Goal: Task Accomplishment & Management: Complete application form

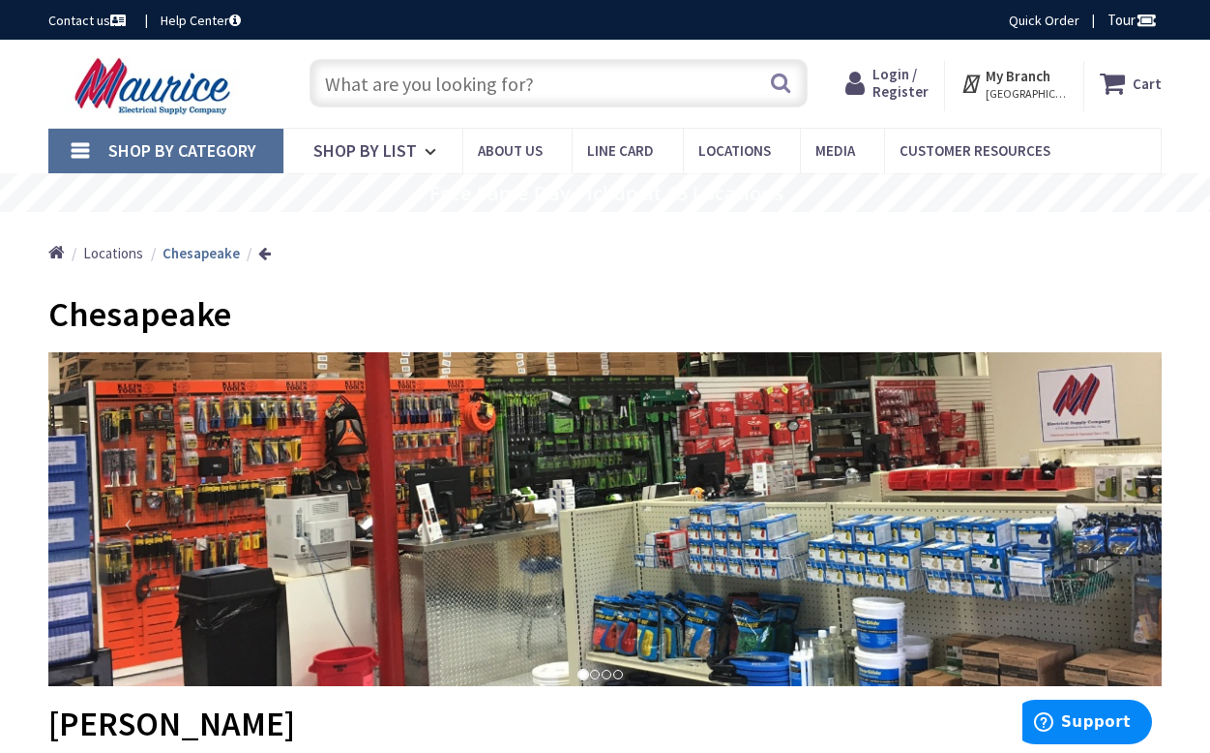
click at [90, 20] on link "Contact us" at bounding box center [88, 20] width 81 height 19
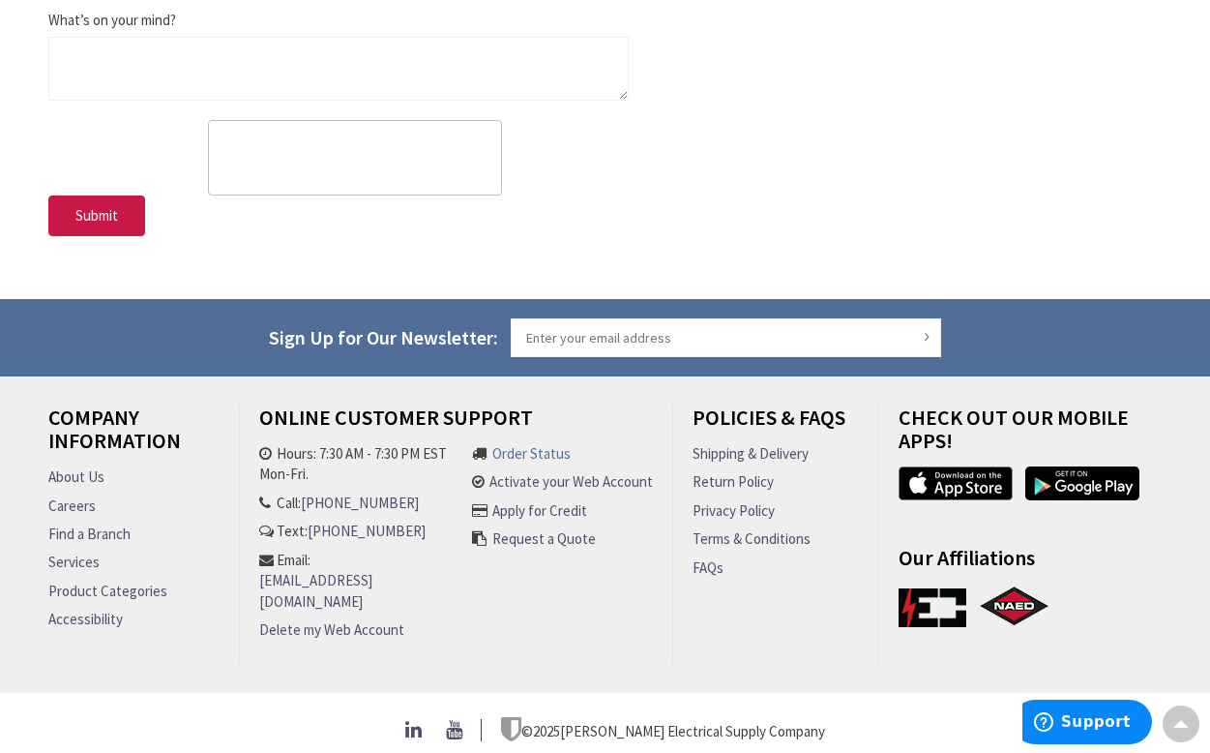
scroll to position [882, 0]
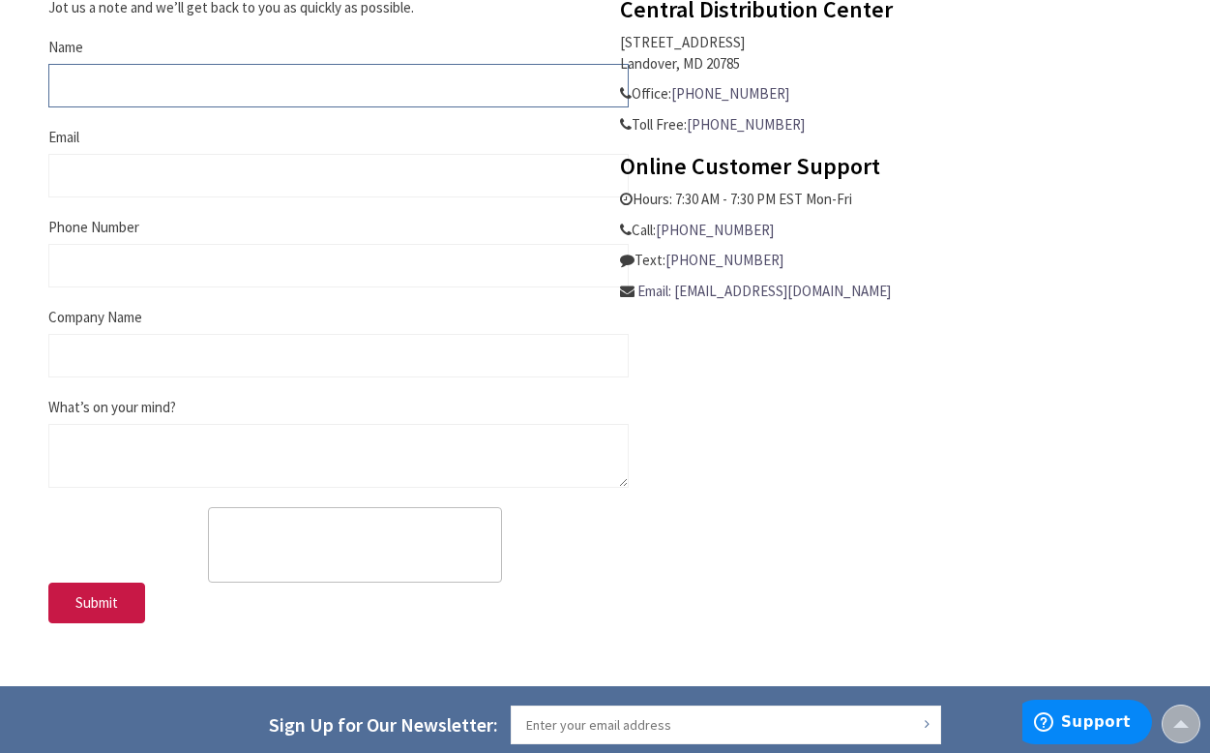
click at [133, 90] on input "Name" at bounding box center [338, 86] width 580 height 44
type input "Mark Broker"
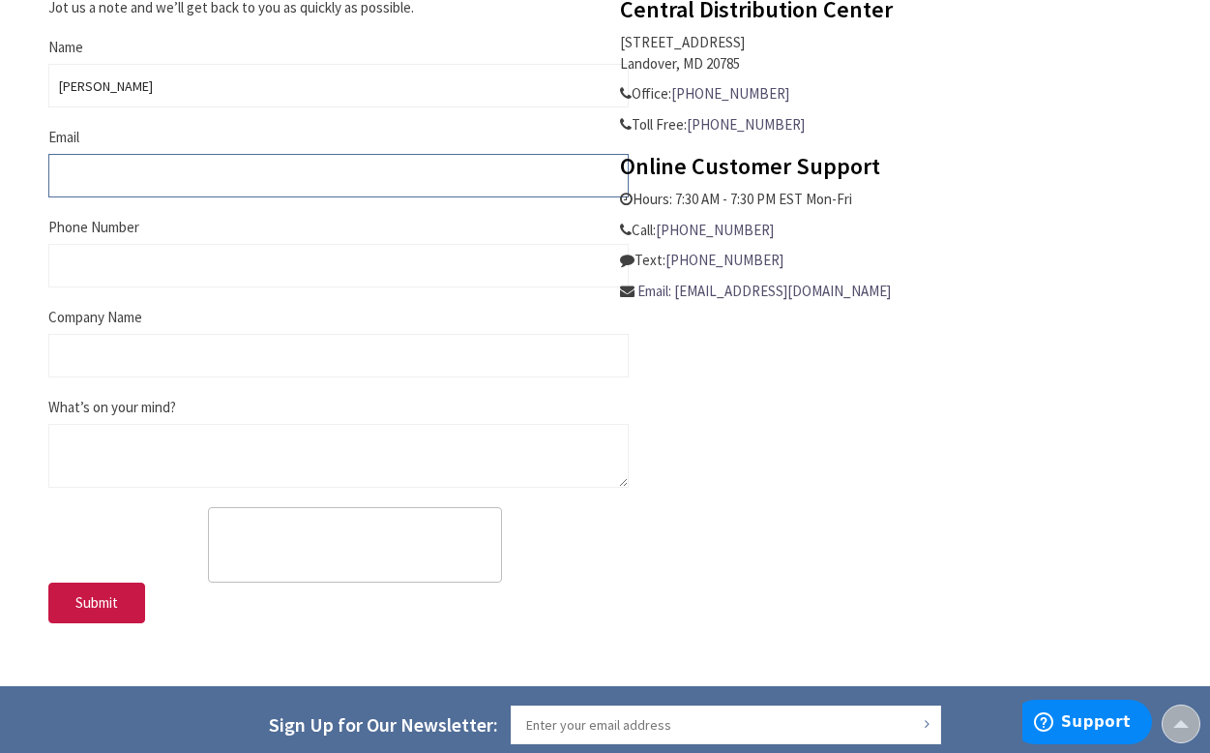
type input "aug191@businessbrokersleads.com"
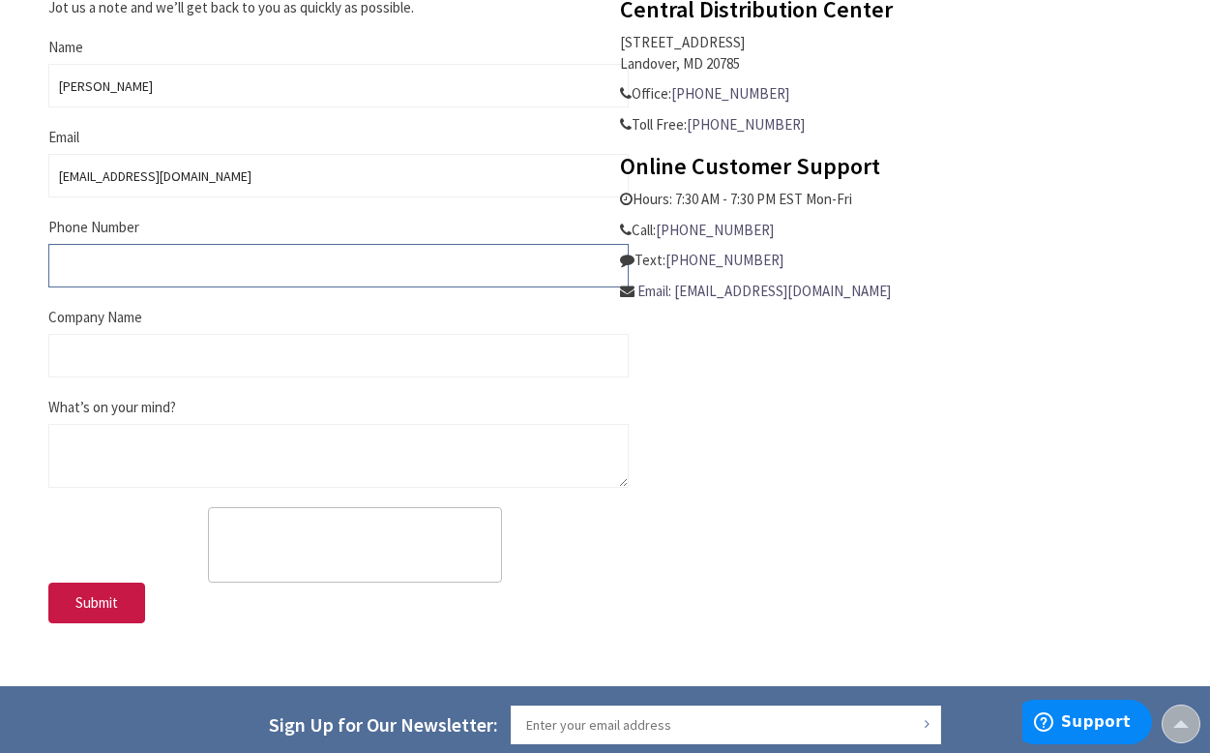
type input "19178304394"
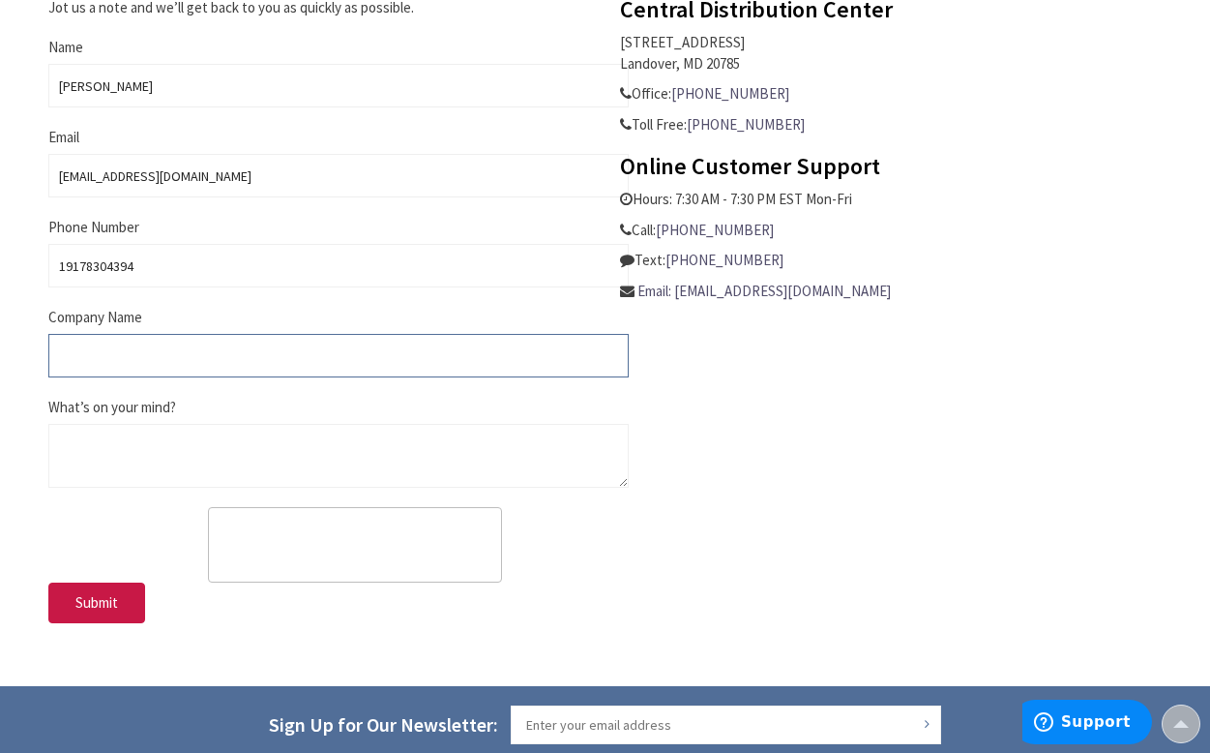
type input "Mark Broker"
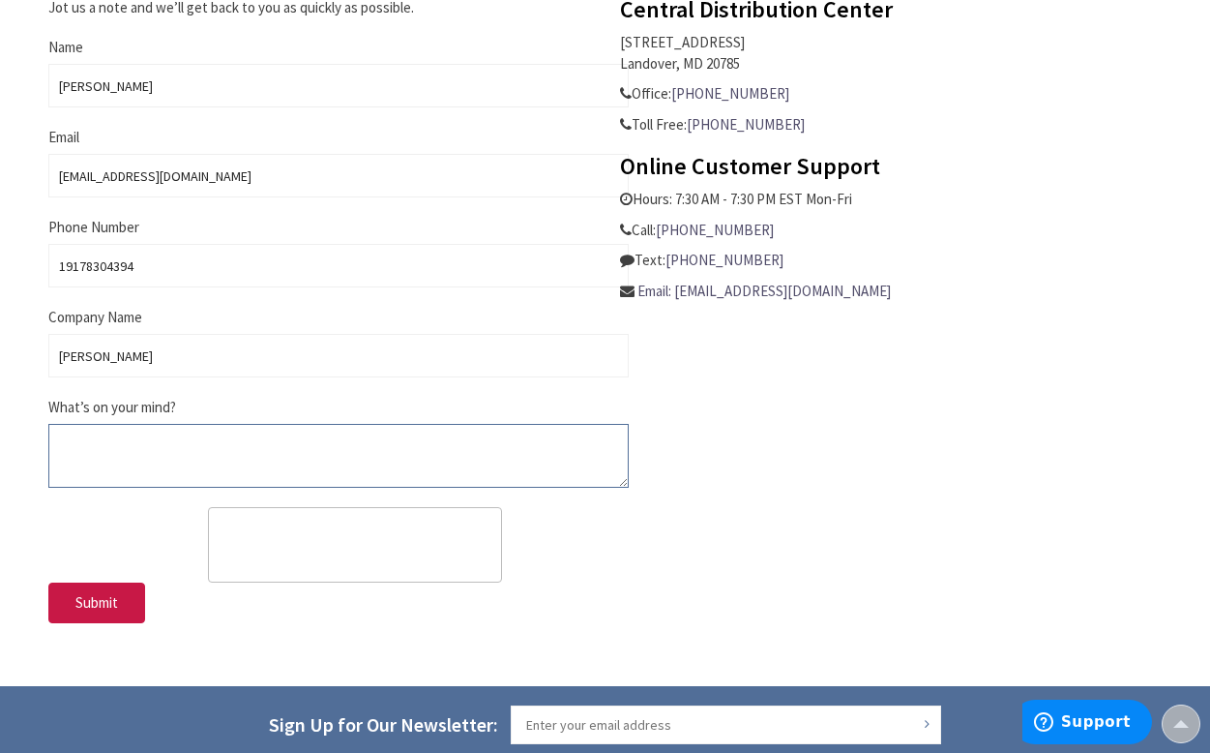
paste textarea "Are you interested in Selling your Business? Hi , my name is Mark and I am a Bu…"
click at [232, 478] on textarea "What’s on your mind?" at bounding box center [338, 456] width 580 height 64
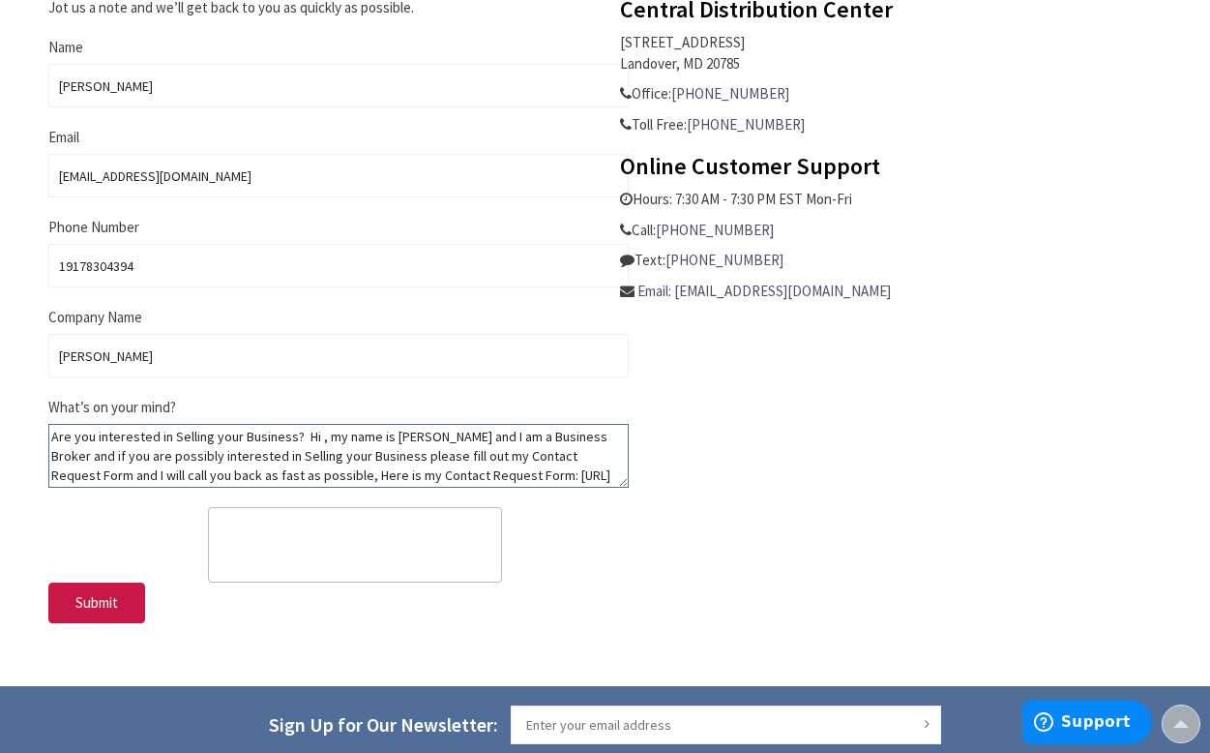
scroll to position [75, 0]
type textarea "Are you interested in Selling your Business? Hi , my name is Mark and I am a Bu…"
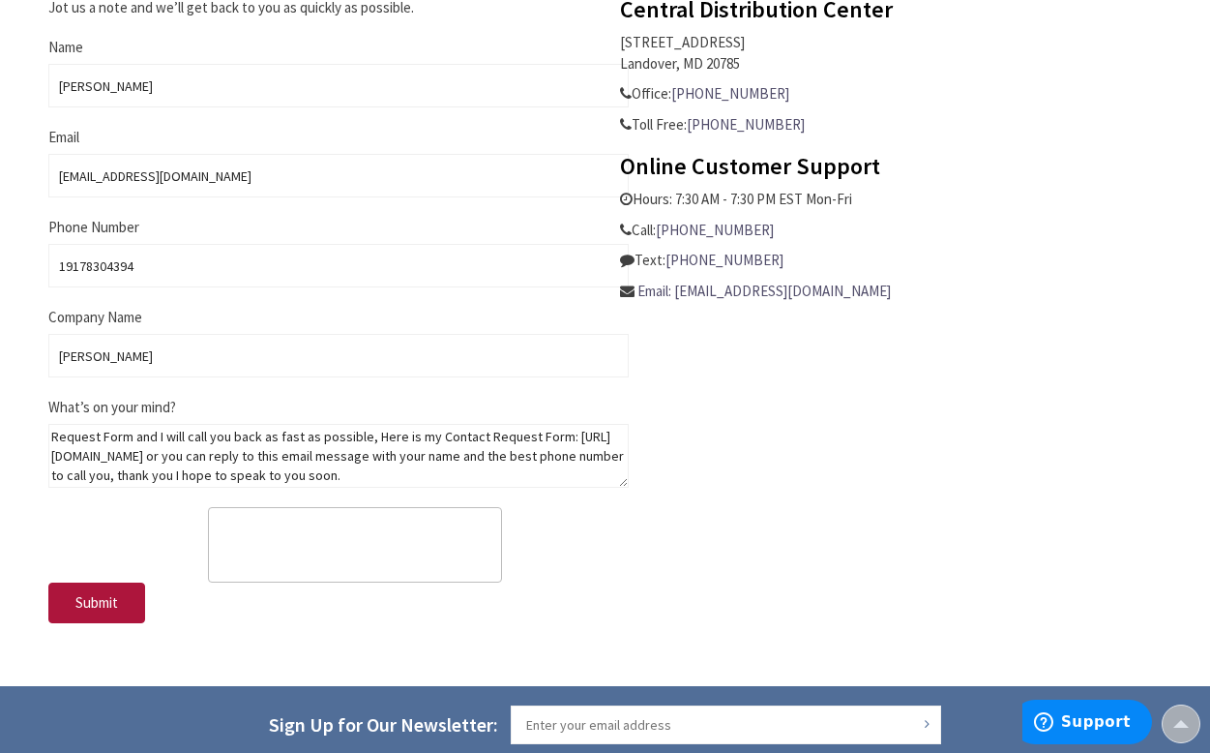
click at [108, 608] on span "Submit" at bounding box center [96, 602] width 43 height 18
